Goal: Information Seeking & Learning: Learn about a topic

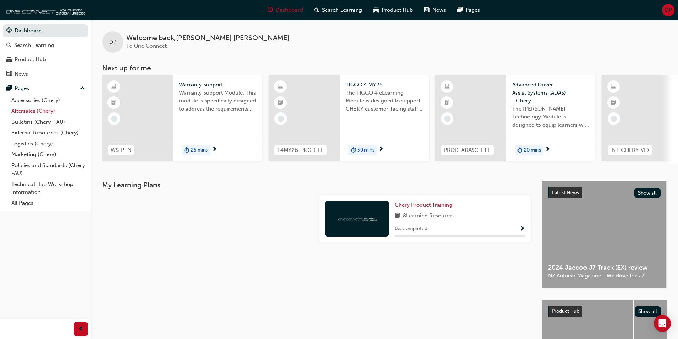
click at [36, 110] on link "Aftersales (Chery)" at bounding box center [48, 111] width 79 height 11
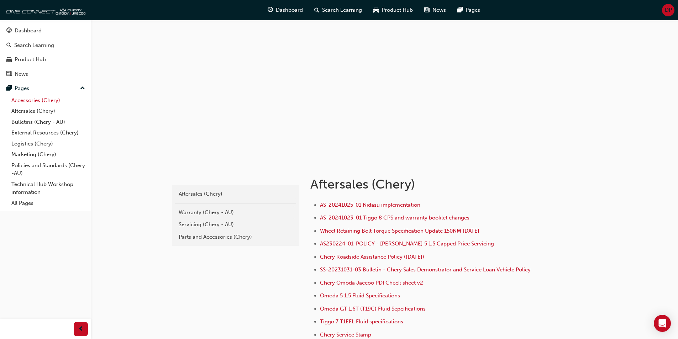
click at [39, 100] on link "Accessories (Chery)" at bounding box center [48, 100] width 79 height 11
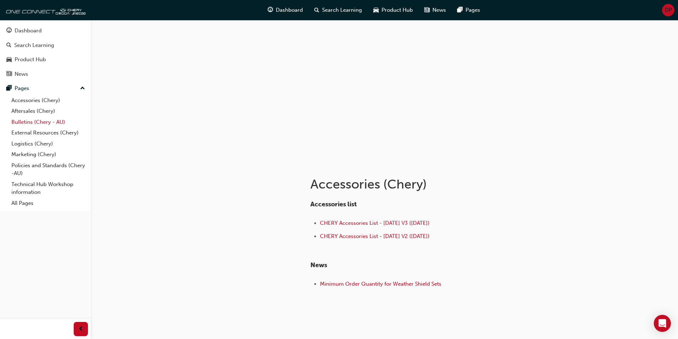
click at [36, 123] on link "Bulletins (Chery - AU)" at bounding box center [48, 122] width 79 height 11
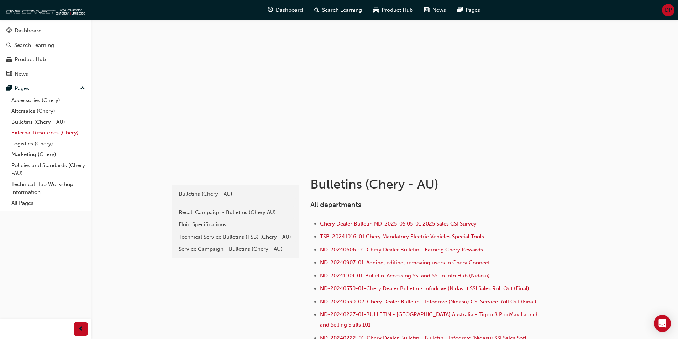
click at [37, 134] on link "External Resources (Chery)" at bounding box center [48, 133] width 79 height 11
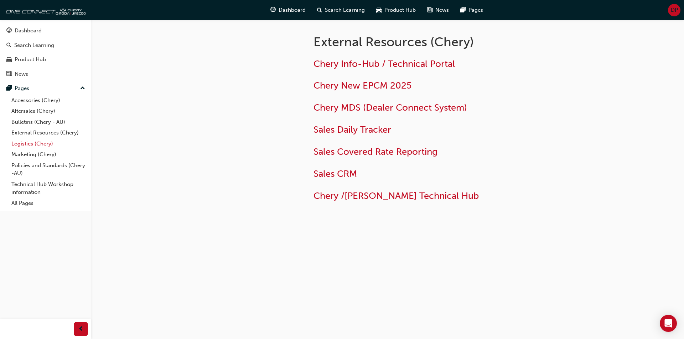
click at [35, 142] on link "Logistics (Chery)" at bounding box center [48, 144] width 79 height 11
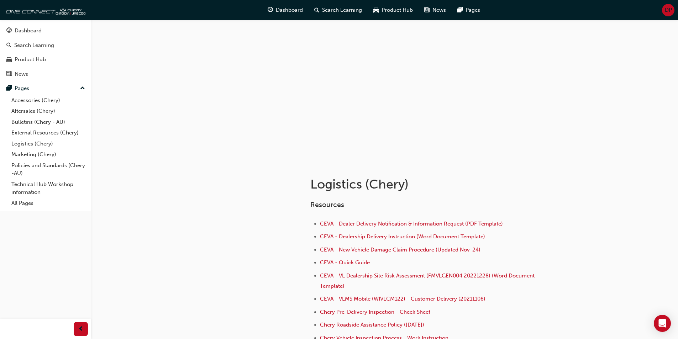
drag, startPoint x: 400, startPoint y: 11, endPoint x: 400, endPoint y: 19, distance: 8.2
click at [400, 10] on span "Product Hub" at bounding box center [397, 10] width 31 height 8
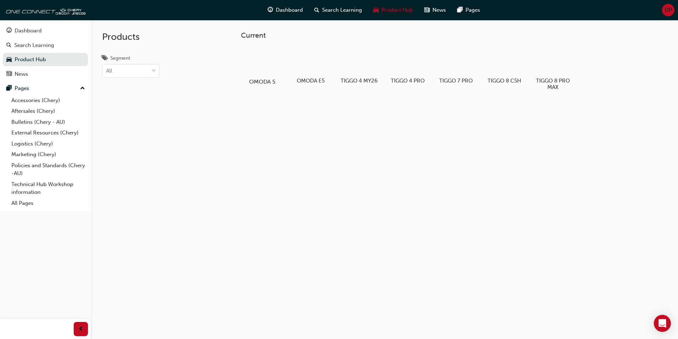
click at [256, 68] on div at bounding box center [263, 61] width 40 height 28
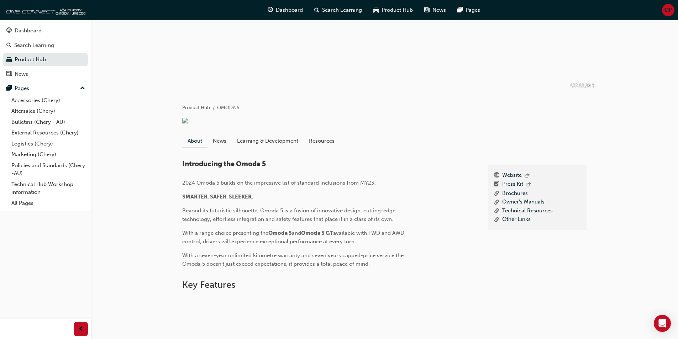
scroll to position [107, 0]
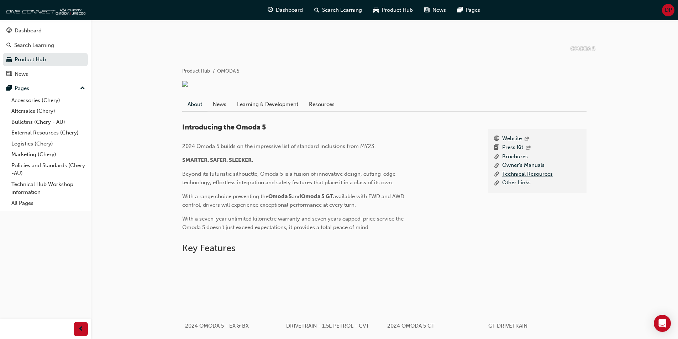
click at [542, 179] on link "Technical Resources" at bounding box center [528, 174] width 51 height 9
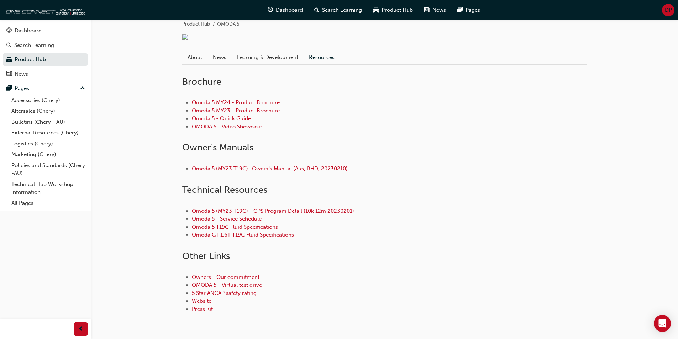
scroll to position [178, 0]
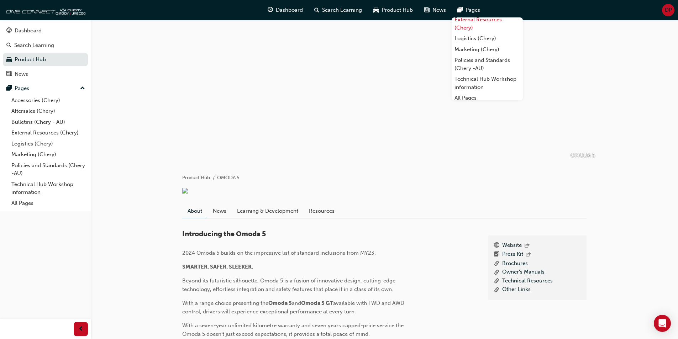
scroll to position [39, 0]
click at [495, 92] on link "All Pages" at bounding box center [487, 94] width 71 height 11
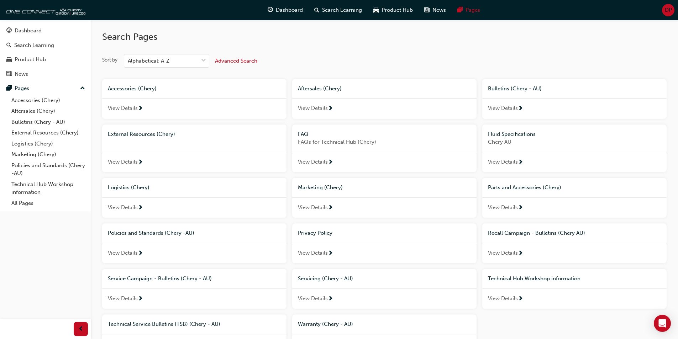
click at [239, 59] on span "Advanced Search" at bounding box center [236, 61] width 42 height 6
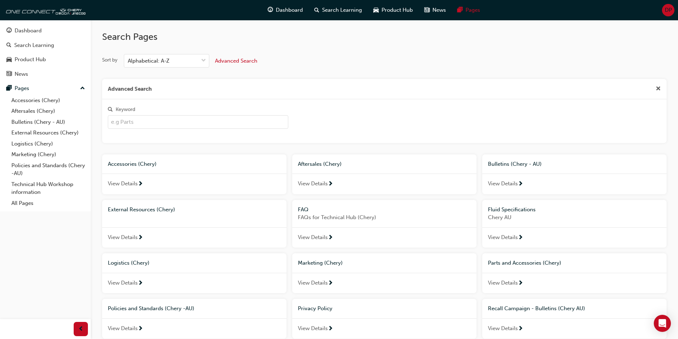
drag, startPoint x: 175, startPoint y: 120, endPoint x: 196, endPoint y: 128, distance: 22.6
click at [175, 120] on input "Keyword" at bounding box center [198, 122] width 181 height 14
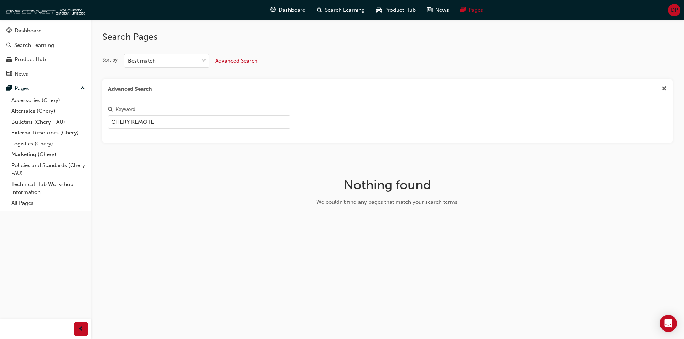
type input "CHERY REMOTE"
click at [48, 125] on link "Bulletins (Chery - AU)" at bounding box center [48, 122] width 79 height 11
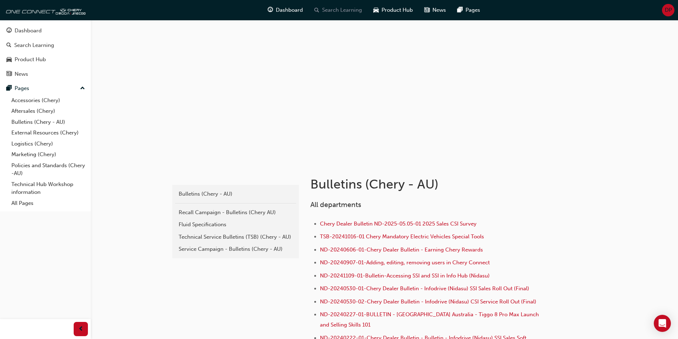
click at [329, 9] on span "Search Learning" at bounding box center [342, 10] width 40 height 8
